Goal: Browse casually

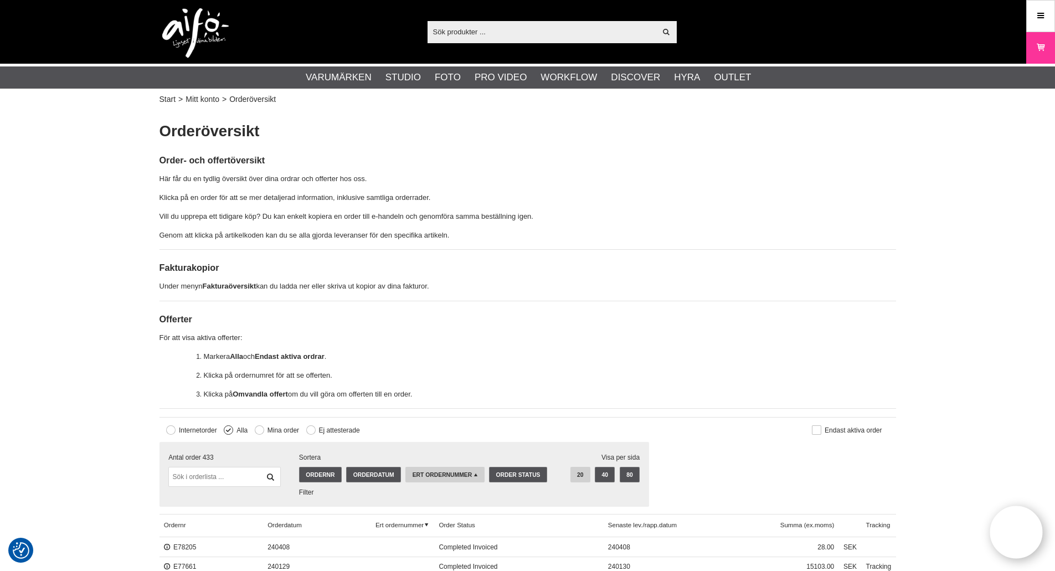
click at [203, 29] on img at bounding box center [195, 33] width 66 height 50
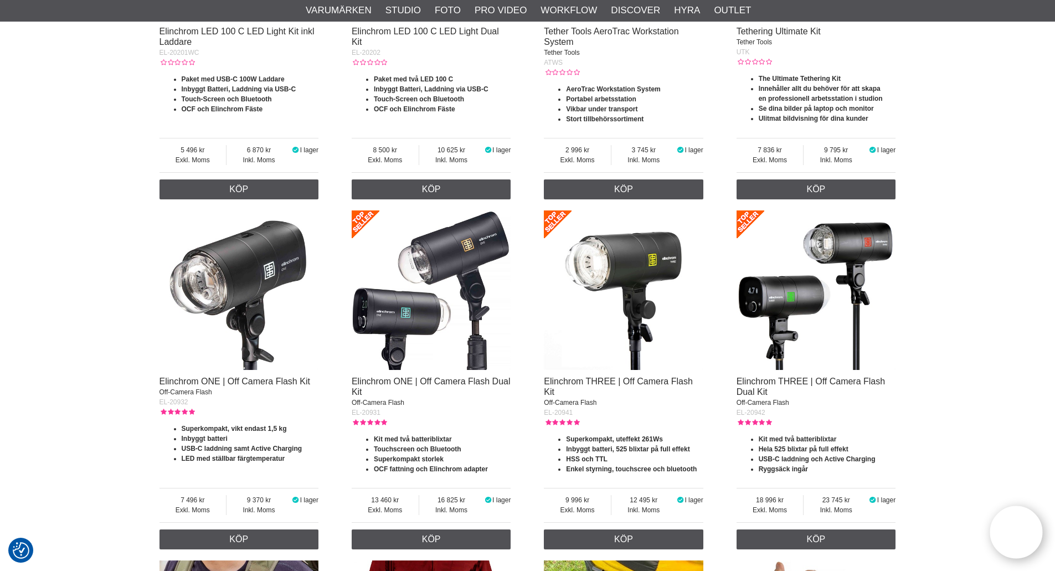
drag, startPoint x: 137, startPoint y: 138, endPoint x: 146, endPoint y: 185, distance: 48.0
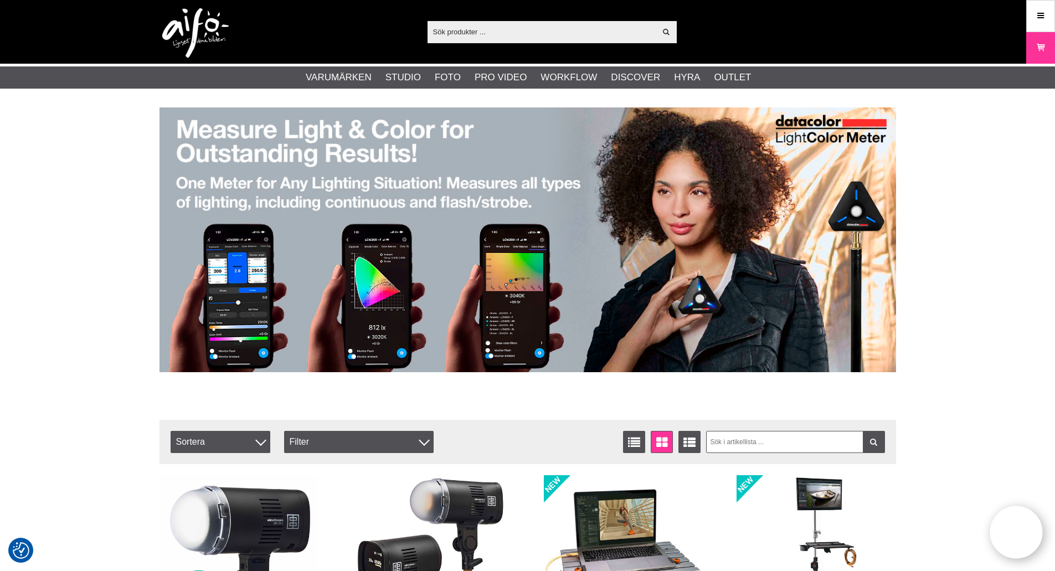
drag, startPoint x: 126, startPoint y: 277, endPoint x: 126, endPoint y: 177, distance: 100.2
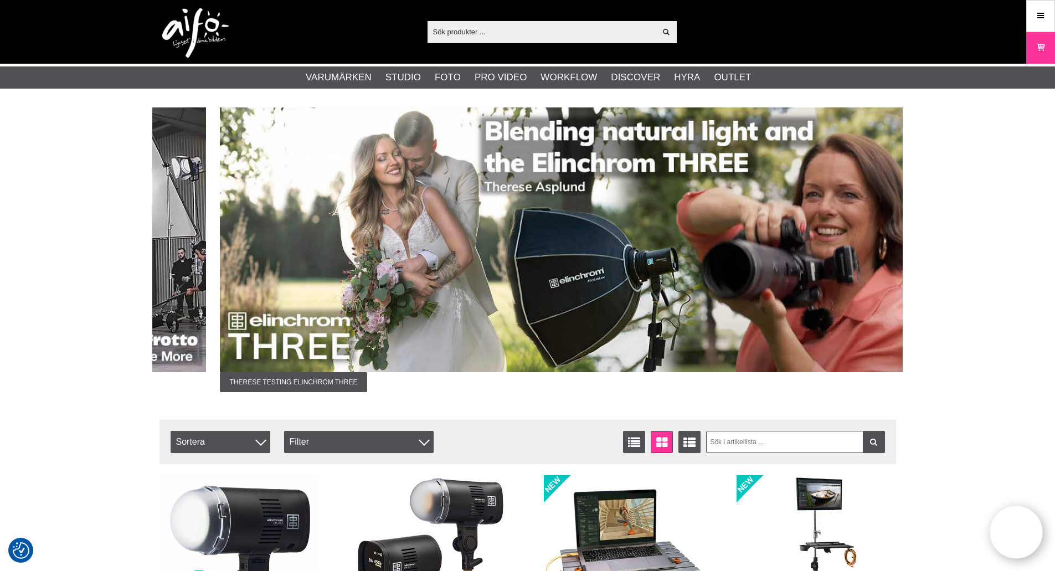
drag, startPoint x: 338, startPoint y: 240, endPoint x: 713, endPoint y: 226, distance: 375.1
click at [712, 227] on img at bounding box center [588, 239] width 736 height 265
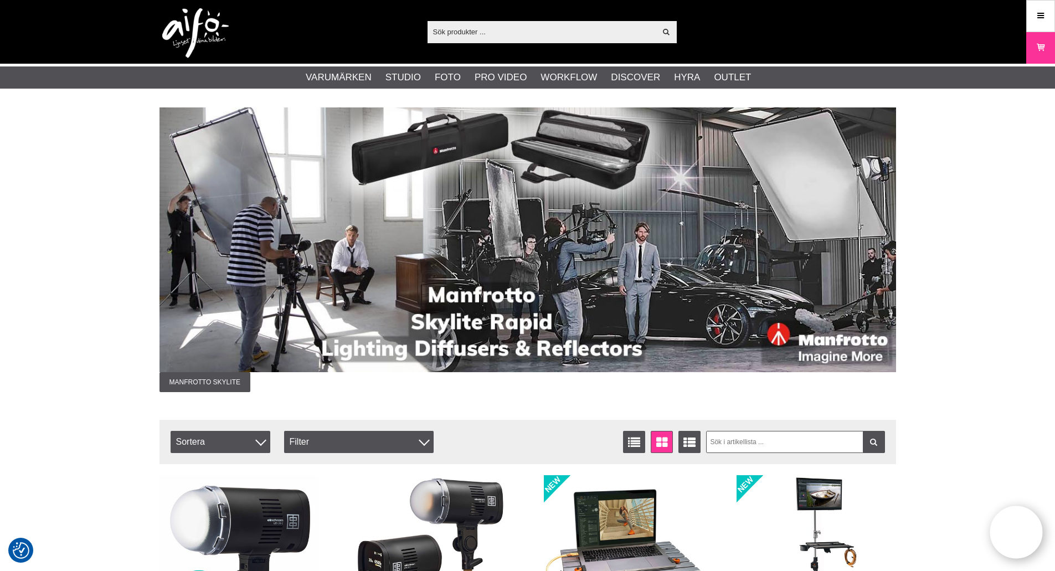
drag, startPoint x: 368, startPoint y: 219, endPoint x: 597, endPoint y: 215, distance: 229.8
click at [591, 215] on img at bounding box center [527, 239] width 736 height 265
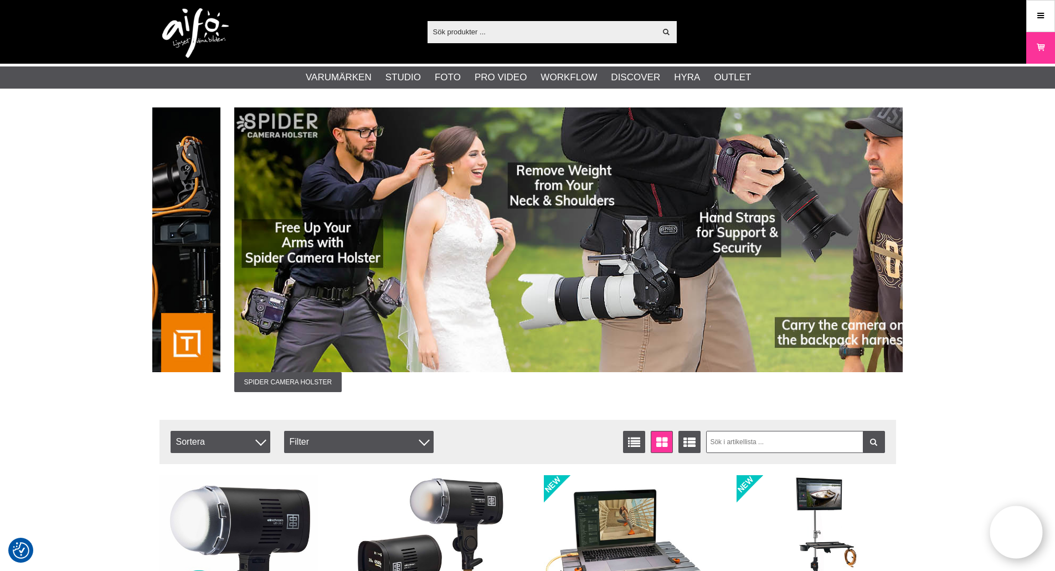
drag, startPoint x: 257, startPoint y: 329, endPoint x: 427, endPoint y: 320, distance: 170.3
click at [427, 320] on img at bounding box center [602, 239] width 736 height 265
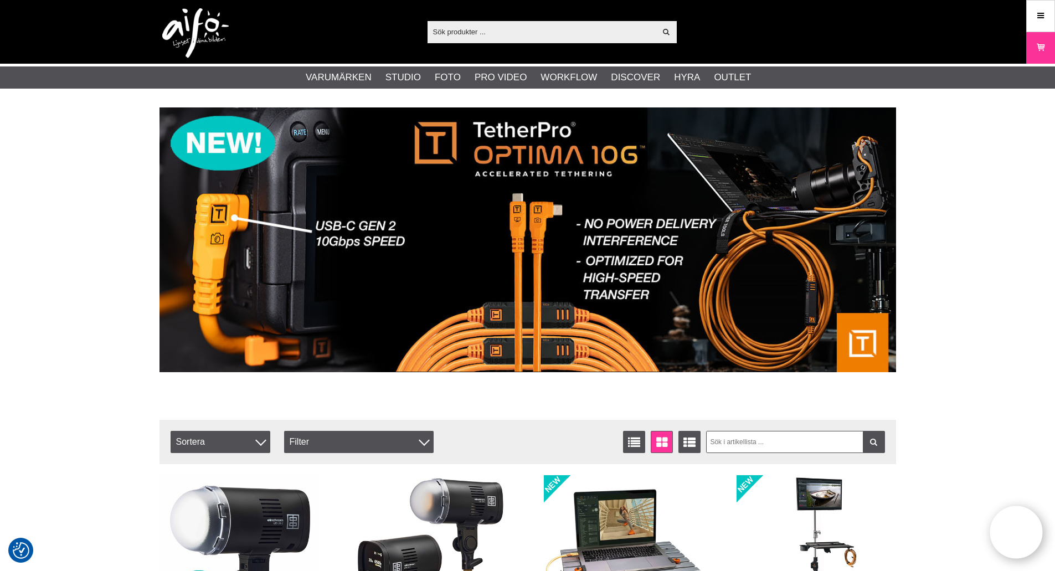
drag, startPoint x: 502, startPoint y: 293, endPoint x: 383, endPoint y: 299, distance: 119.2
click at [383, 299] on img at bounding box center [527, 239] width 736 height 265
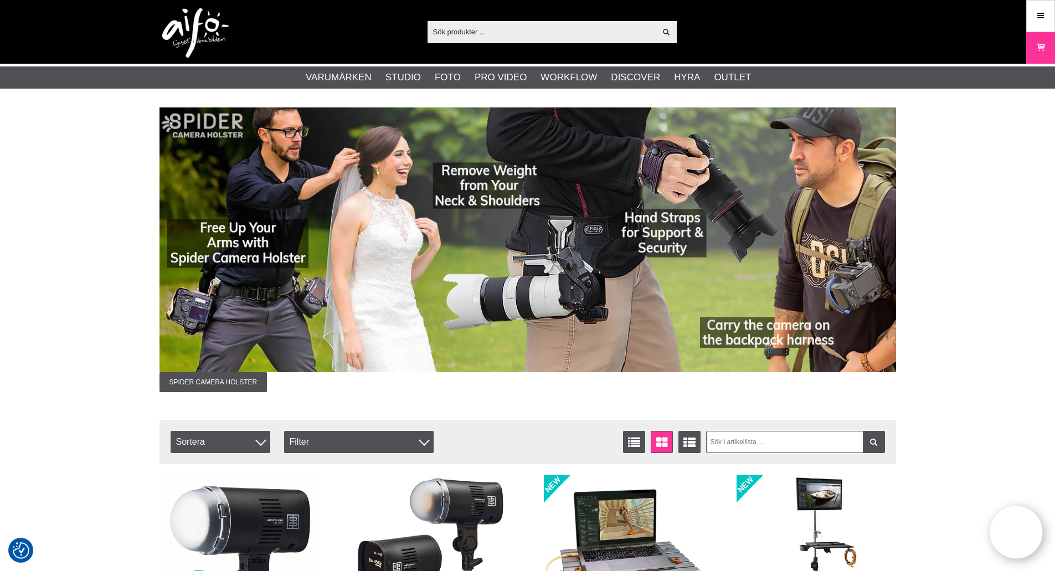
drag, startPoint x: 599, startPoint y: 287, endPoint x: 735, endPoint y: 287, distance: 136.2
click at [705, 287] on img at bounding box center [527, 239] width 736 height 265
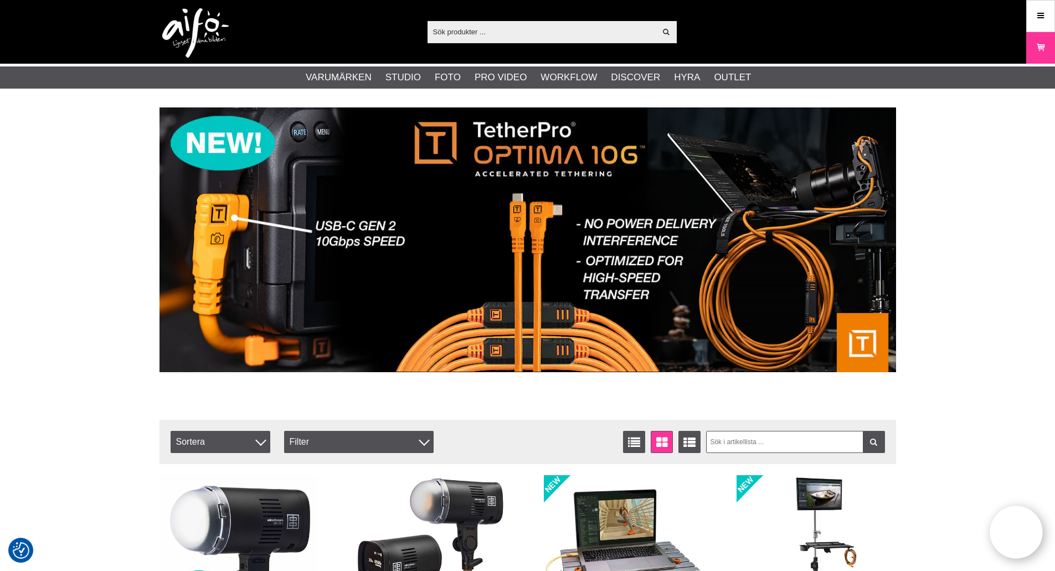
click at [488, 307] on img at bounding box center [527, 239] width 736 height 265
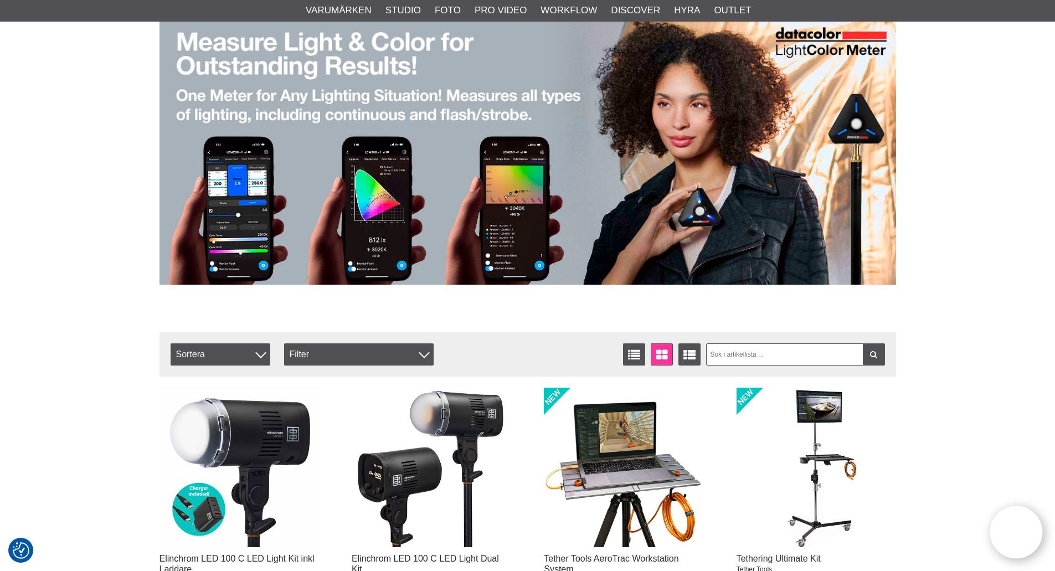
scroll to position [65, 0]
